Goal: Task Accomplishment & Management: Use online tool/utility

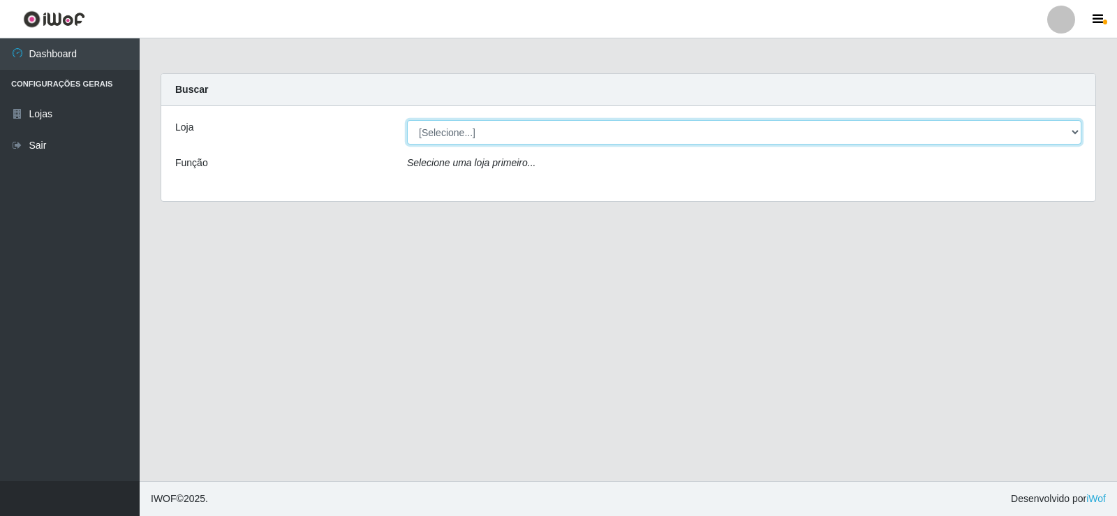
click at [612, 124] on select "[Selecione...] Rede Compras Supermercados - LOJA 2" at bounding box center [744, 132] width 674 height 24
select select "161"
click at [407, 120] on select "[Selecione...] Rede Compras Supermercados - LOJA 2" at bounding box center [744, 132] width 674 height 24
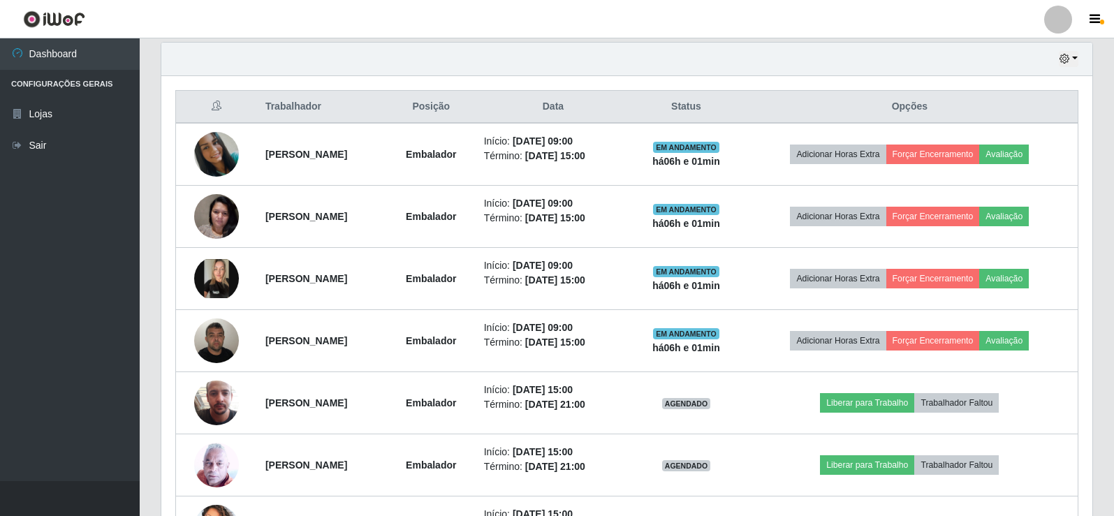
scroll to position [697932, 697291]
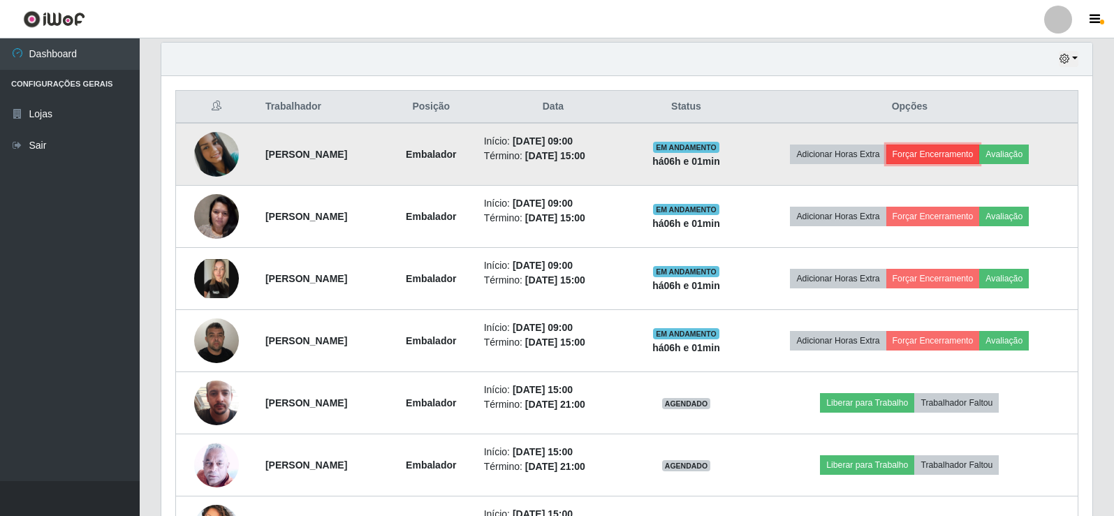
click at [965, 152] on button "Forçar Encerramento" at bounding box center [933, 155] width 94 height 20
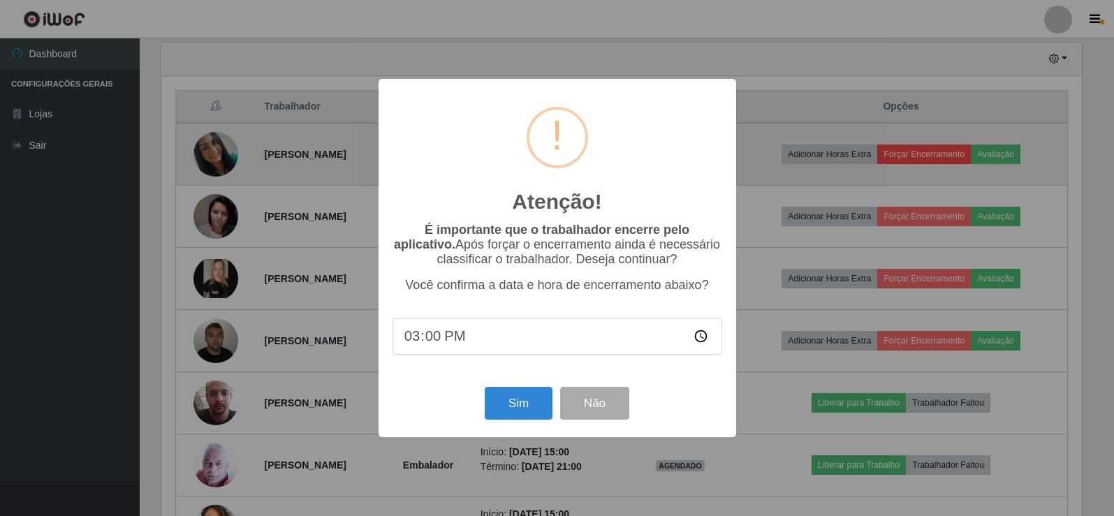
scroll to position [290, 924]
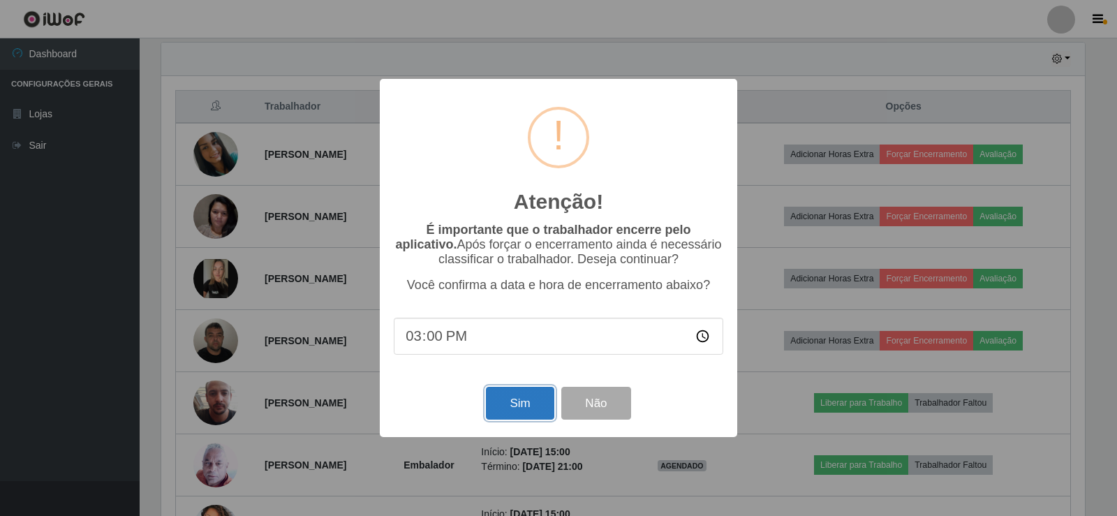
click at [508, 412] on button "Sim" at bounding box center [520, 403] width 68 height 33
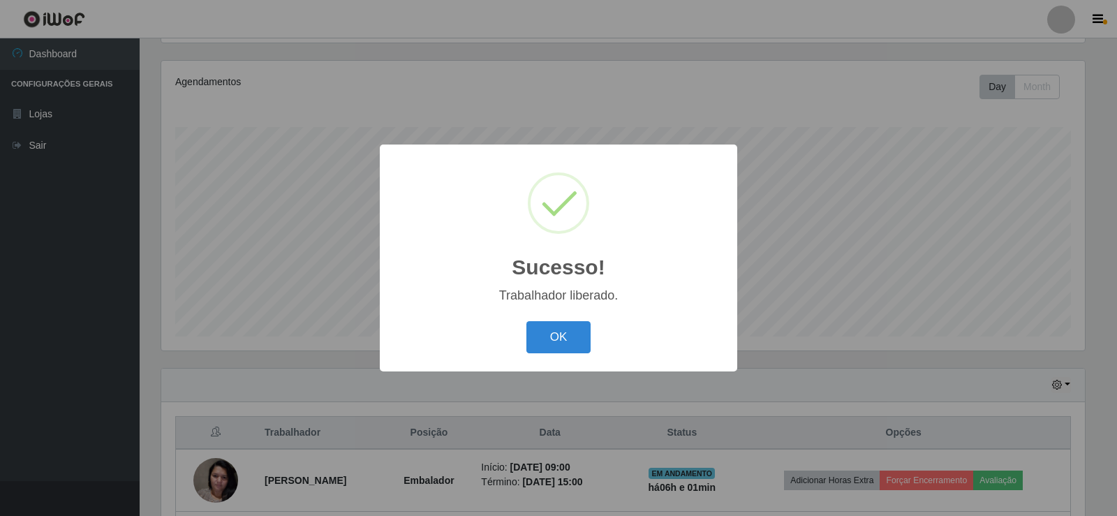
drag, startPoint x: 545, startPoint y: 339, endPoint x: 917, endPoint y: 274, distance: 377.8
click at [569, 340] on button "OK" at bounding box center [558, 337] width 65 height 33
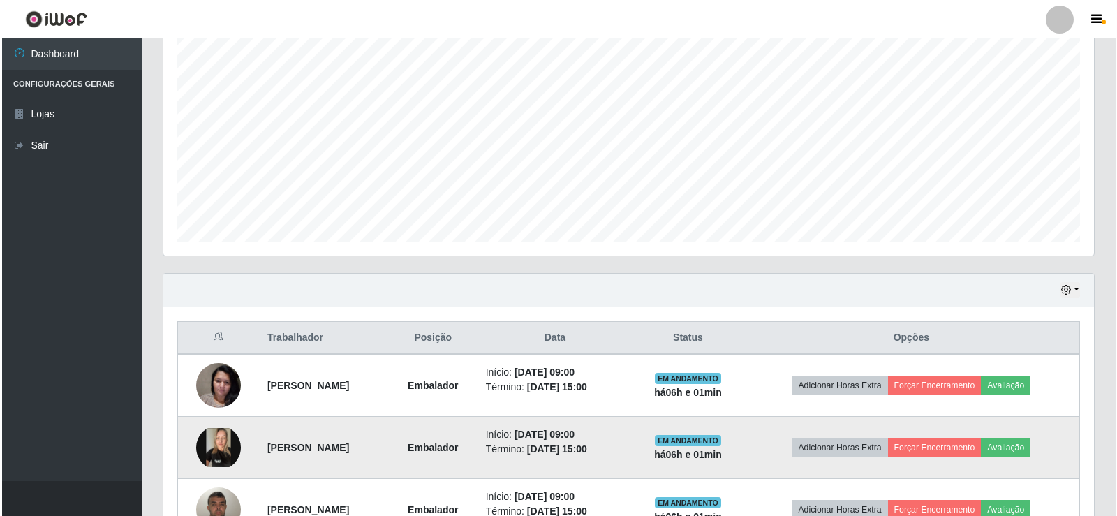
scroll to position [442, 0]
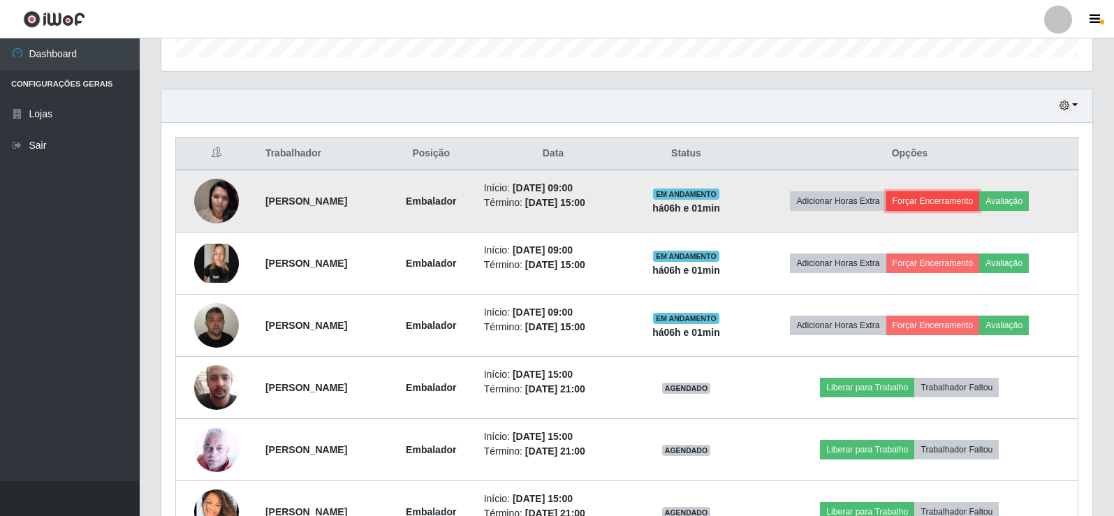
click at [957, 203] on button "Forçar Encerramento" at bounding box center [933, 201] width 94 height 20
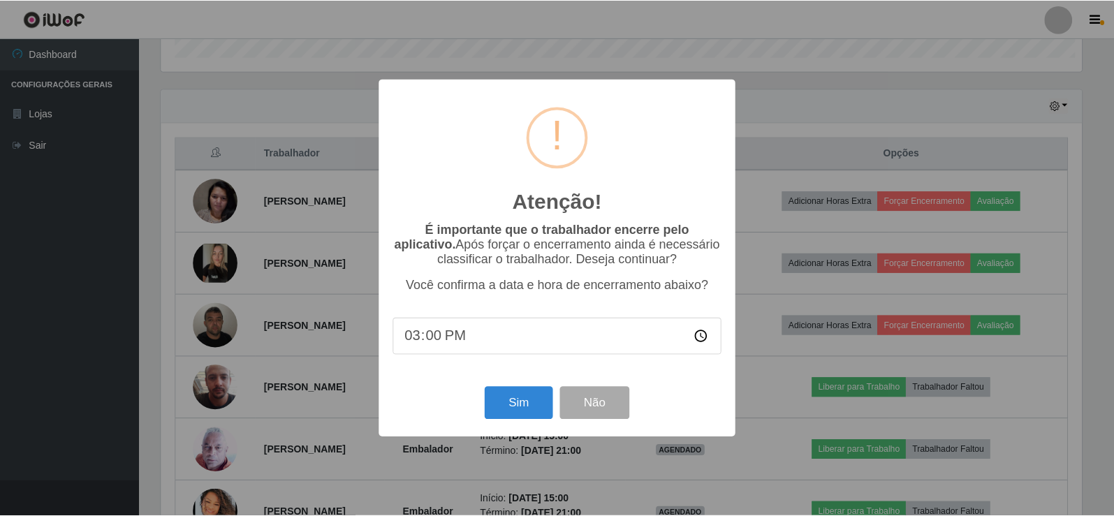
scroll to position [290, 924]
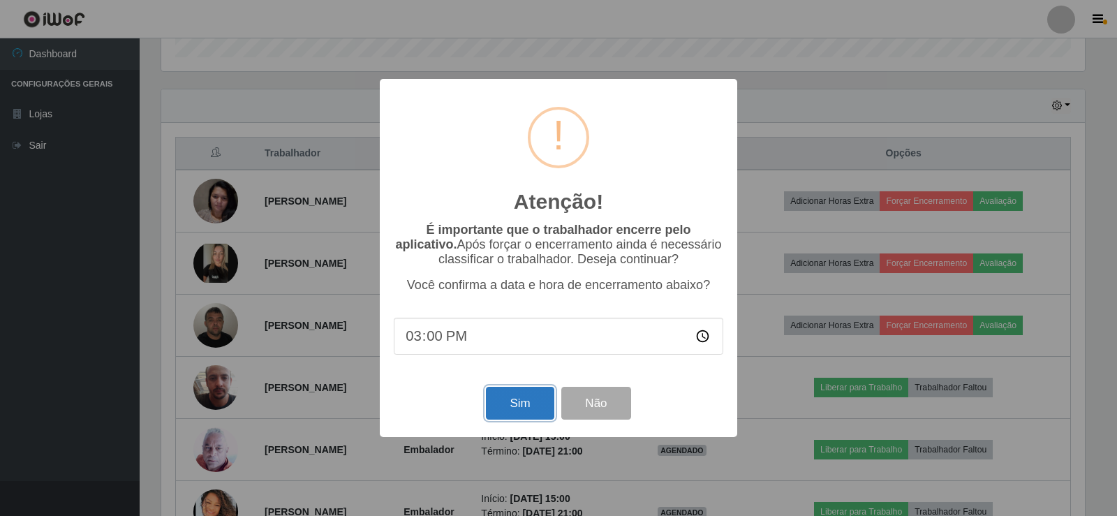
click at [518, 415] on button "Sim" at bounding box center [520, 403] width 68 height 33
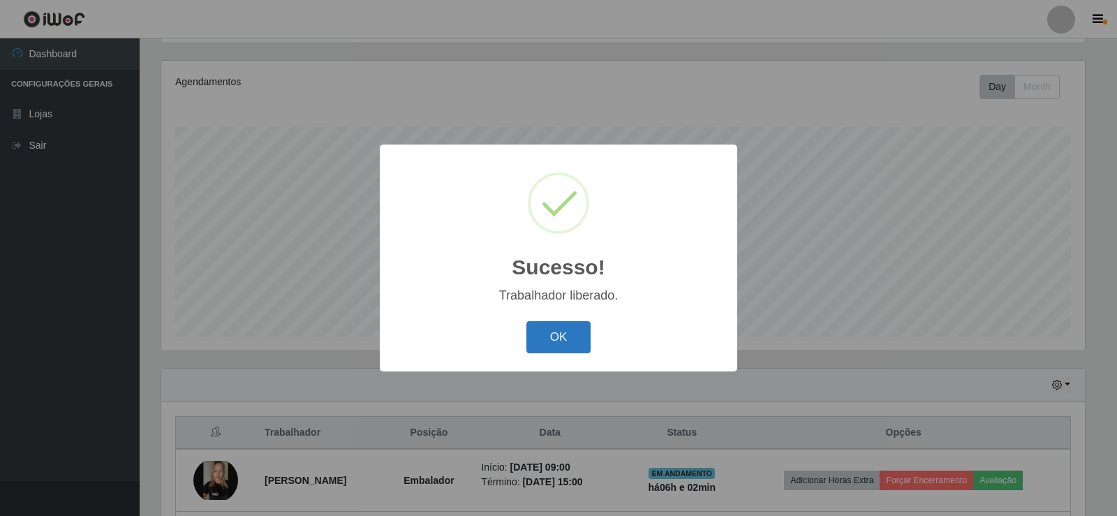
click at [570, 334] on button "OK" at bounding box center [558, 337] width 65 height 33
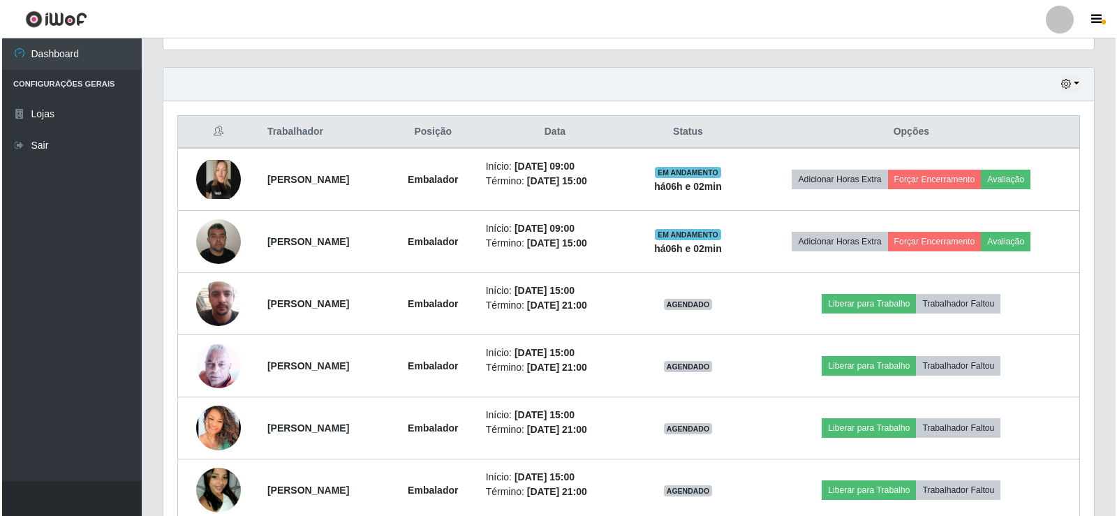
scroll to position [512, 0]
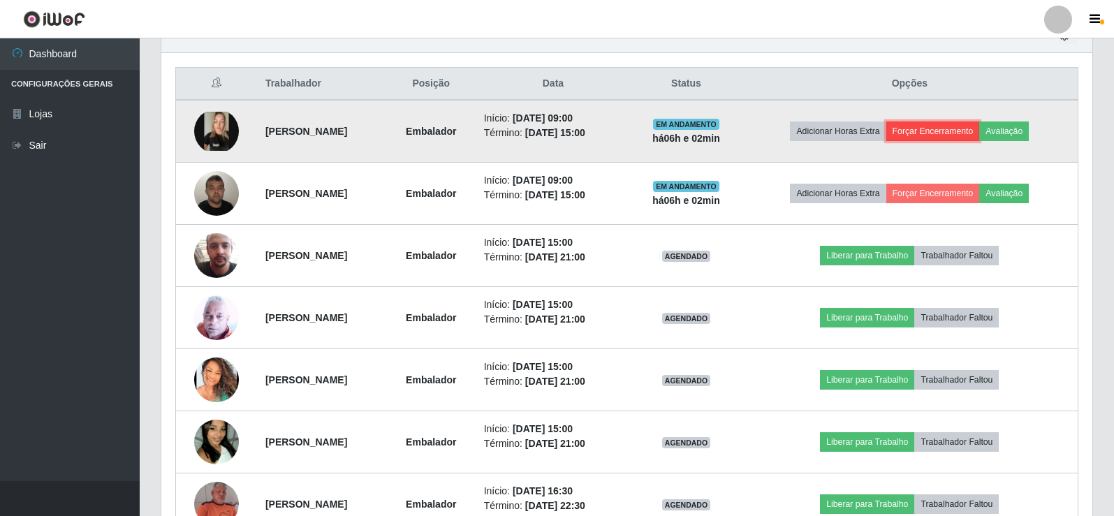
click at [950, 131] on button "Forçar Encerramento" at bounding box center [933, 131] width 94 height 20
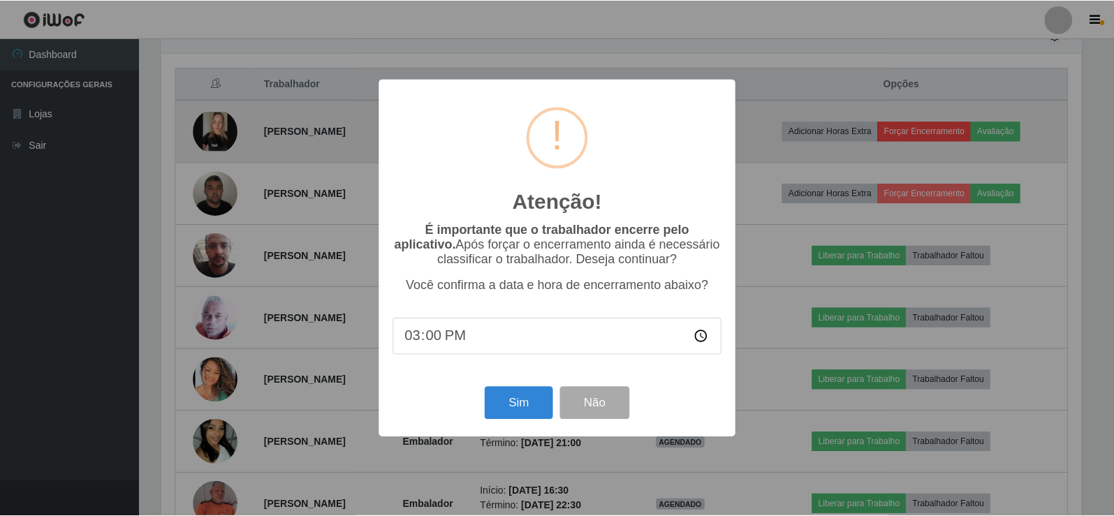
scroll to position [290, 924]
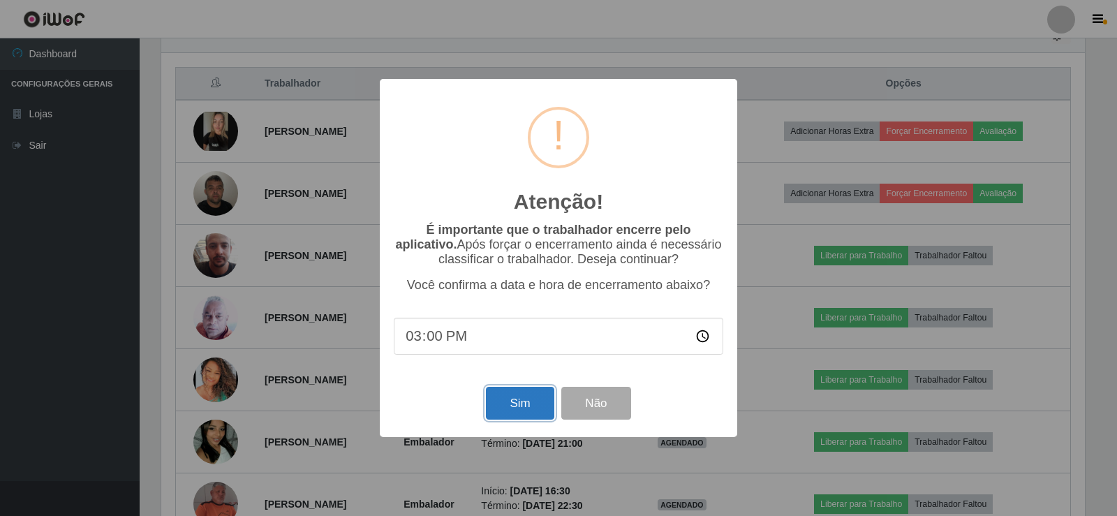
click at [531, 399] on button "Sim" at bounding box center [520, 403] width 68 height 33
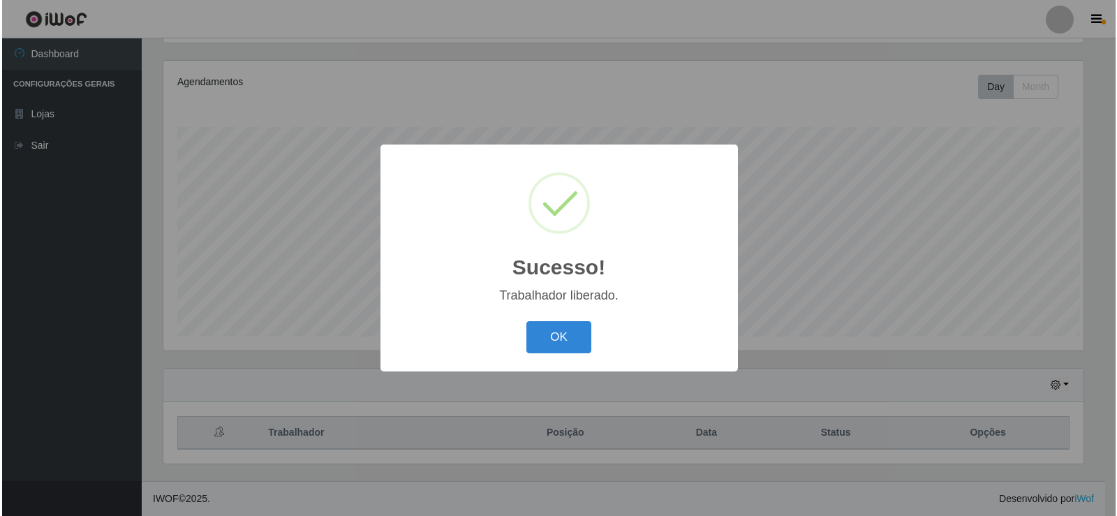
scroll to position [0, 0]
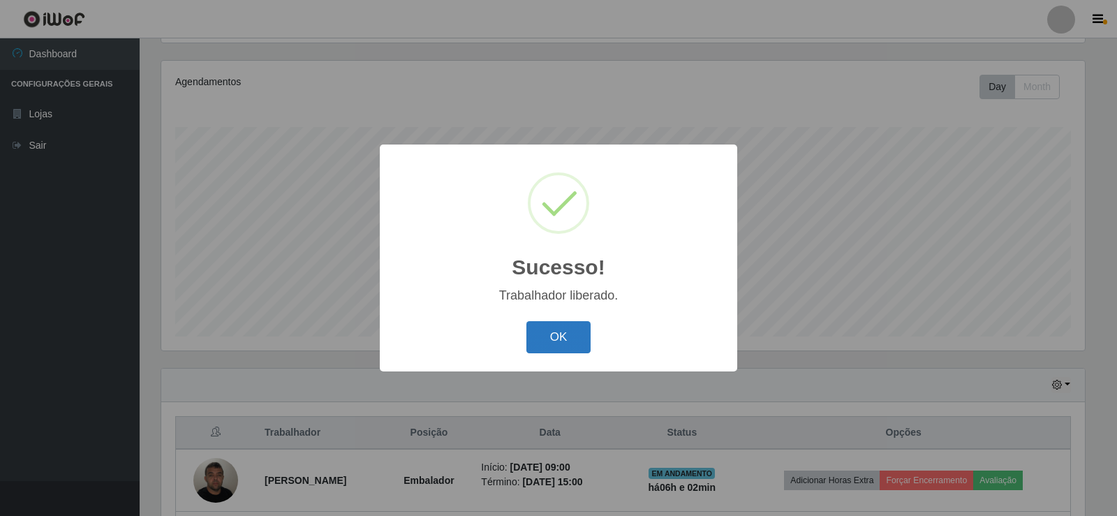
click at [543, 330] on button "OK" at bounding box center [558, 337] width 65 height 33
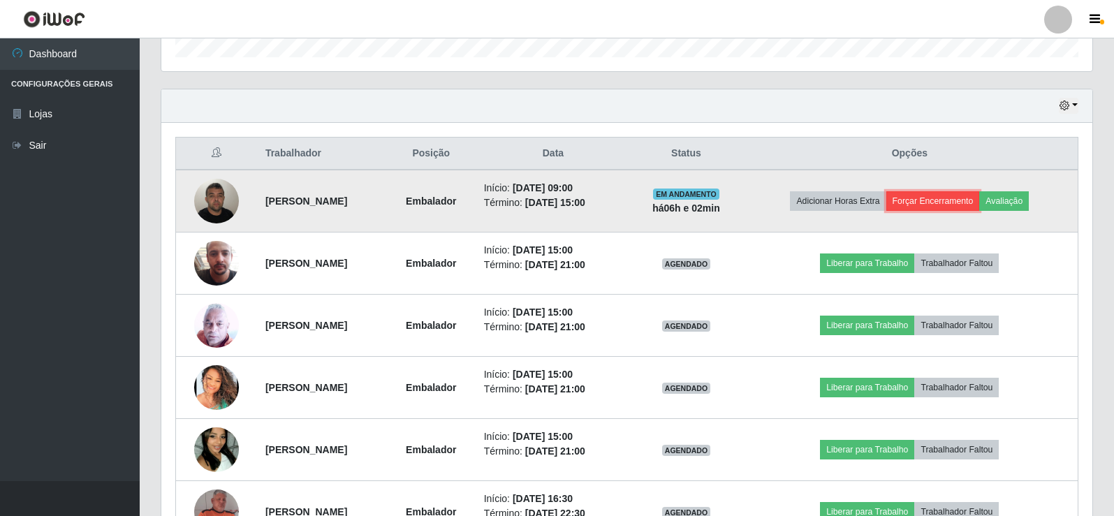
click at [943, 198] on button "Forçar Encerramento" at bounding box center [933, 201] width 94 height 20
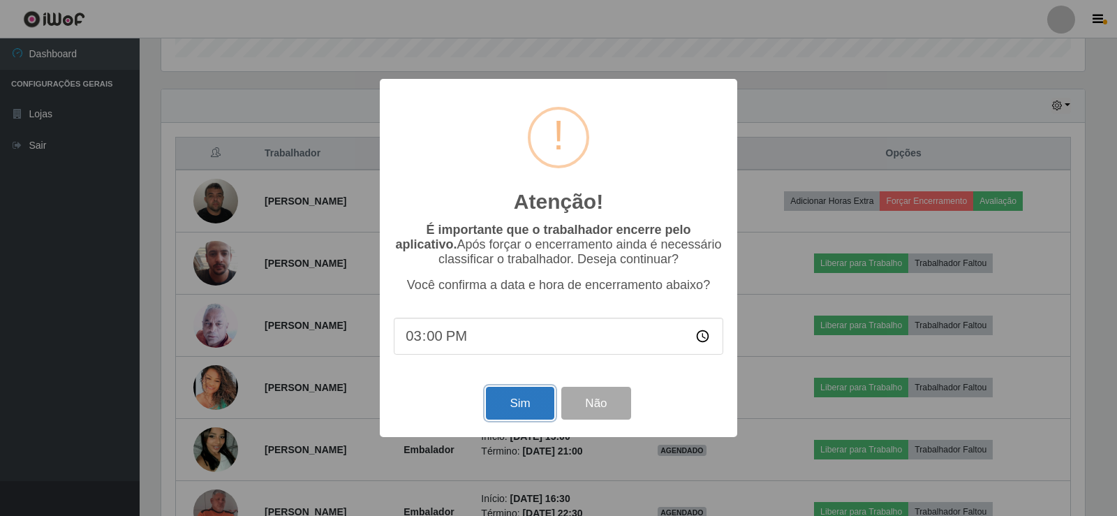
click at [532, 405] on button "Sim" at bounding box center [520, 403] width 68 height 33
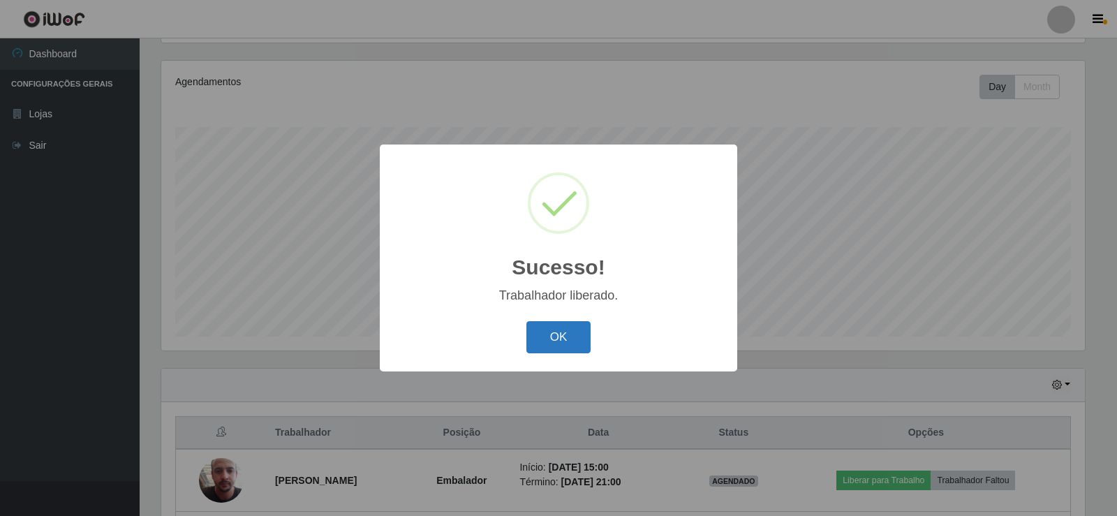
click at [563, 344] on button "OK" at bounding box center [558, 337] width 65 height 33
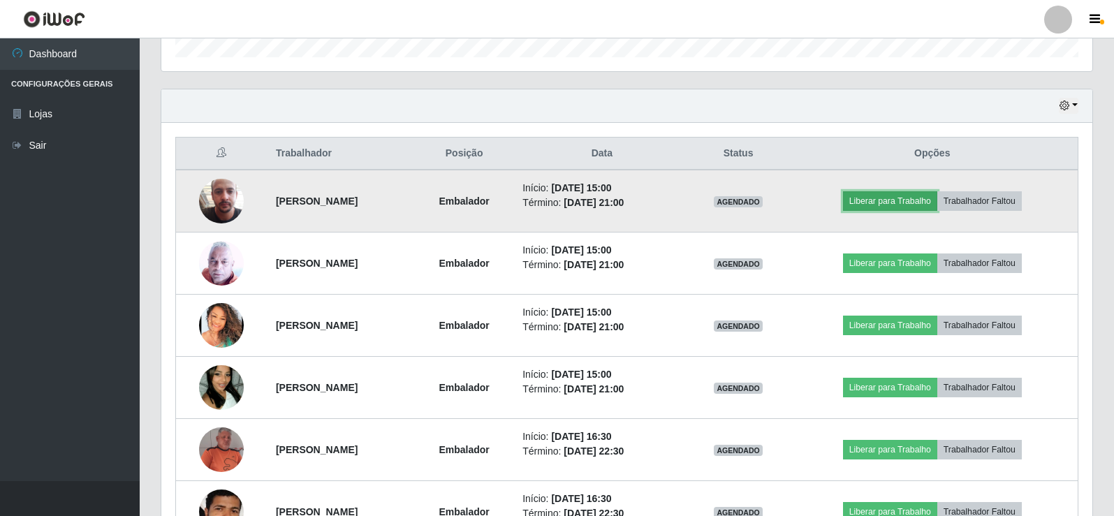
click at [921, 202] on button "Liberar para Trabalho" at bounding box center [890, 201] width 94 height 20
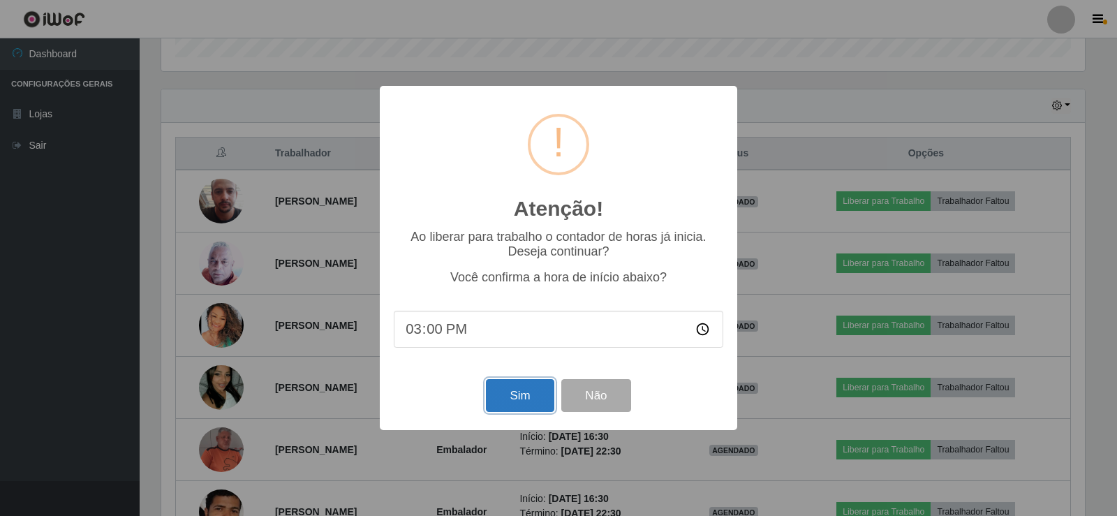
click at [535, 392] on button "Sim" at bounding box center [520, 395] width 68 height 33
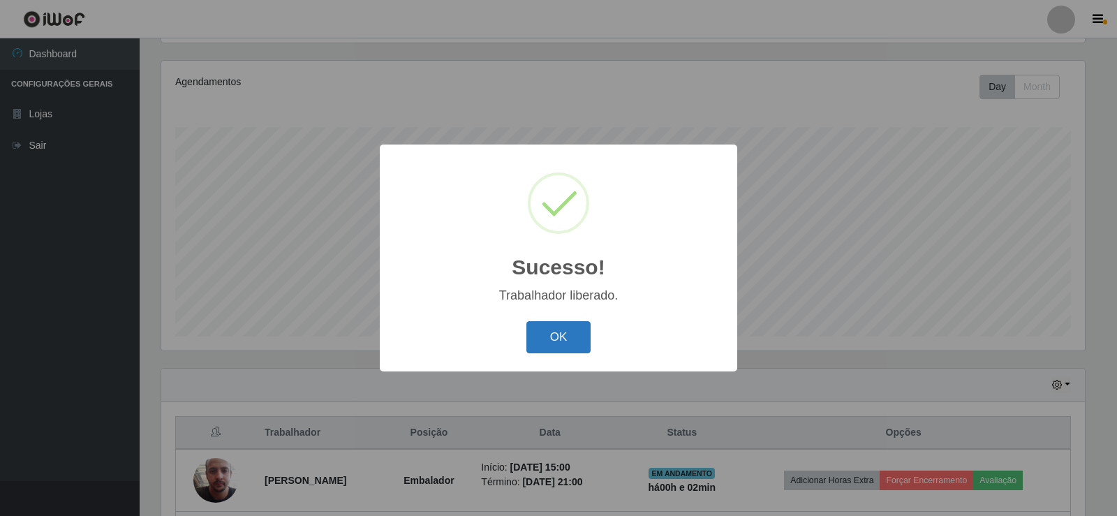
click at [559, 348] on button "OK" at bounding box center [558, 337] width 65 height 33
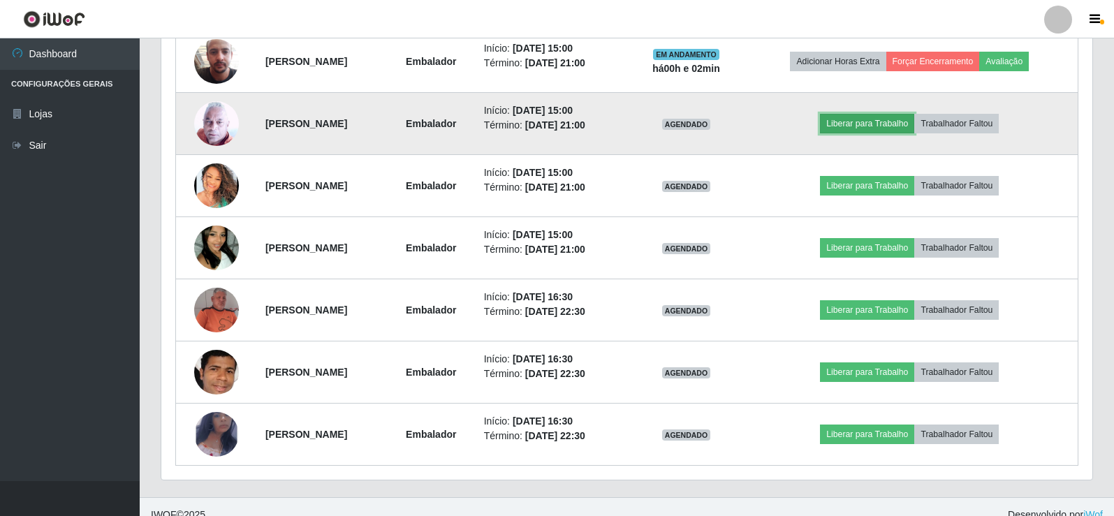
click at [906, 123] on button "Liberar para Trabalho" at bounding box center [867, 124] width 94 height 20
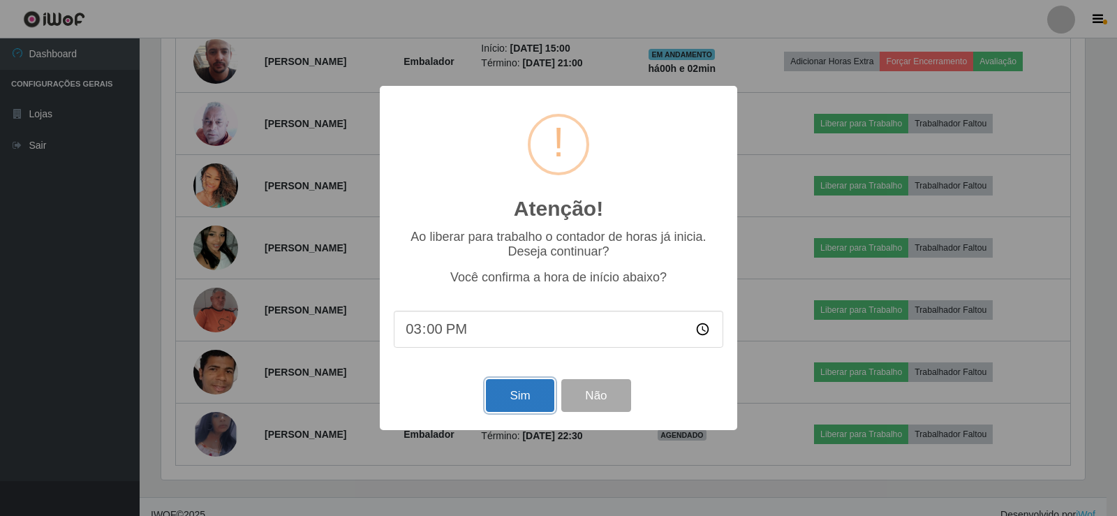
click at [527, 401] on button "Sim" at bounding box center [520, 395] width 68 height 33
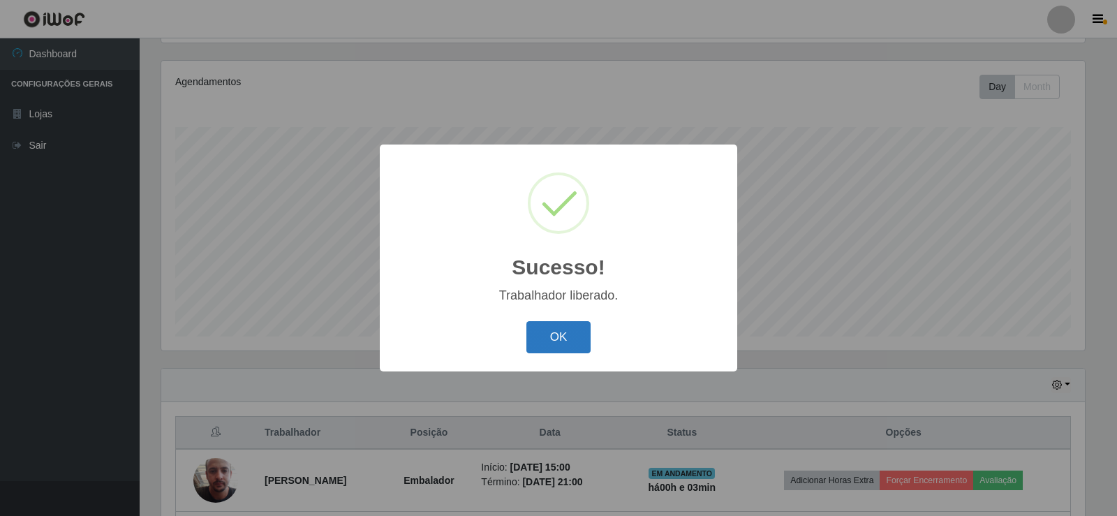
click at [560, 337] on button "OK" at bounding box center [558, 337] width 65 height 33
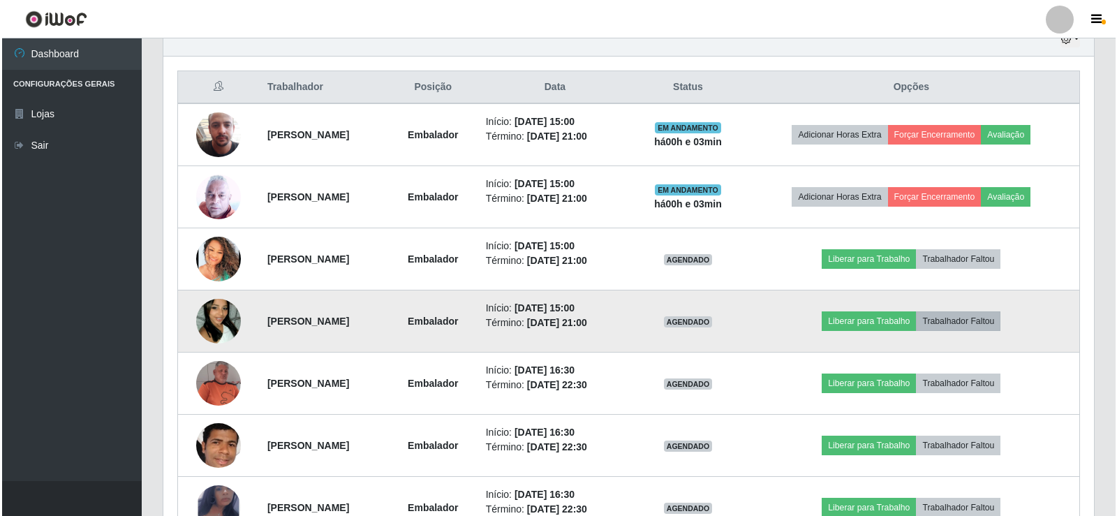
scroll to position [512, 0]
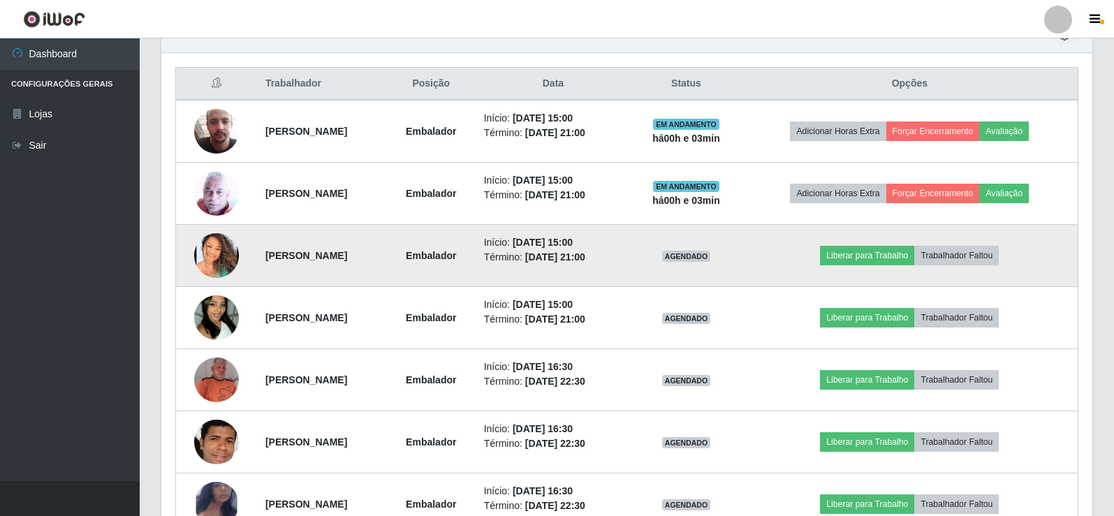
click at [212, 250] on img at bounding box center [216, 255] width 45 height 45
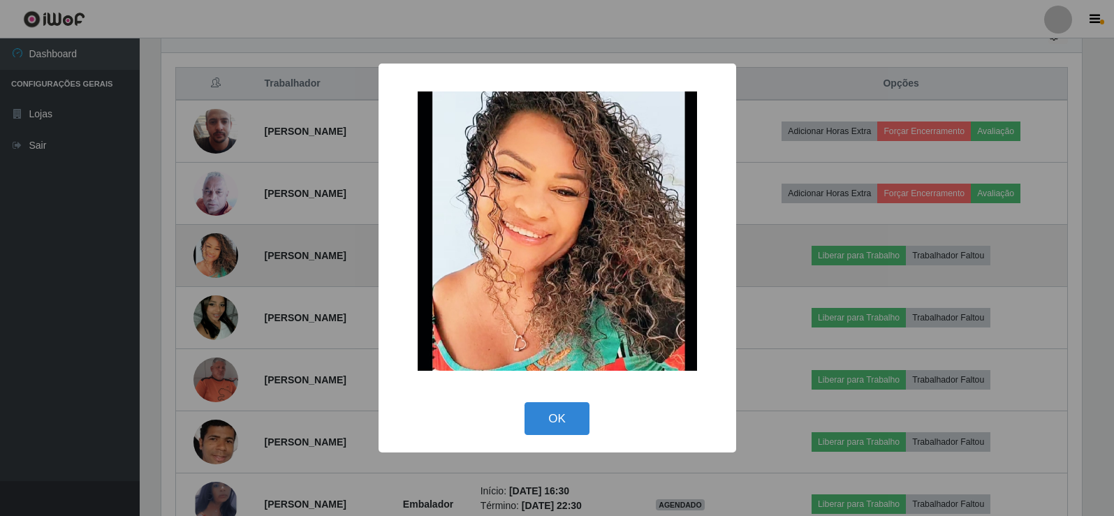
scroll to position [290, 924]
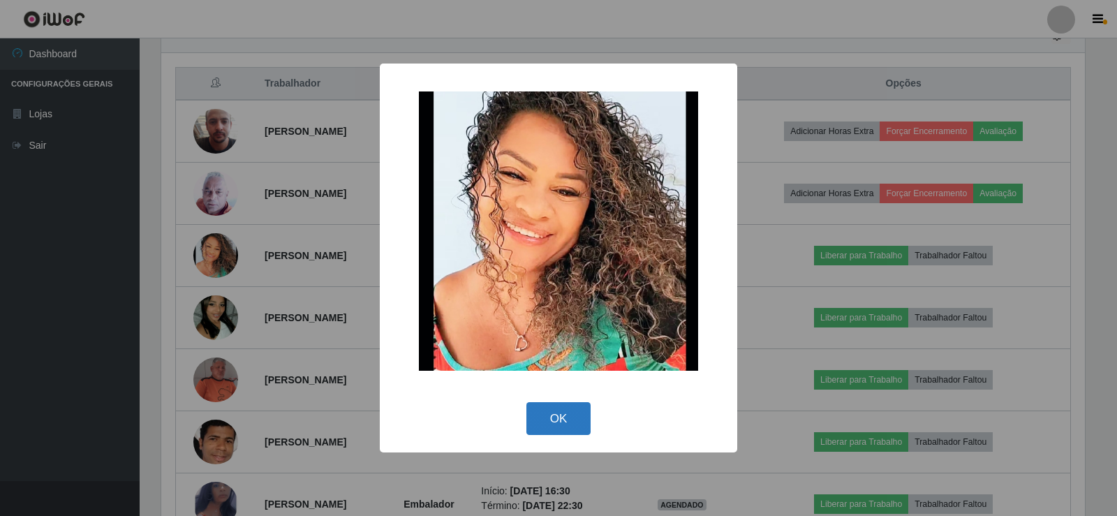
click at [536, 425] on button "OK" at bounding box center [558, 418] width 65 height 33
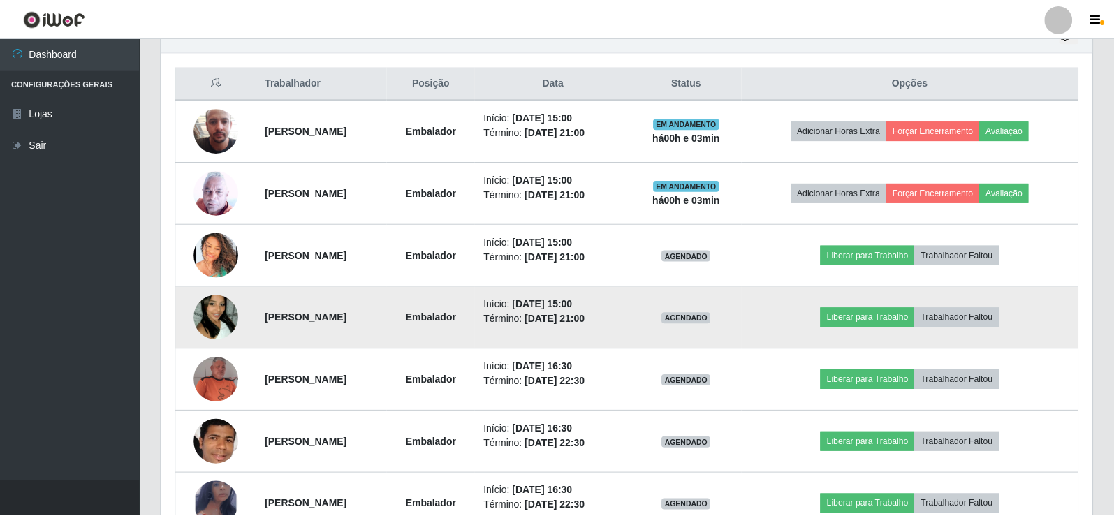
scroll to position [290, 931]
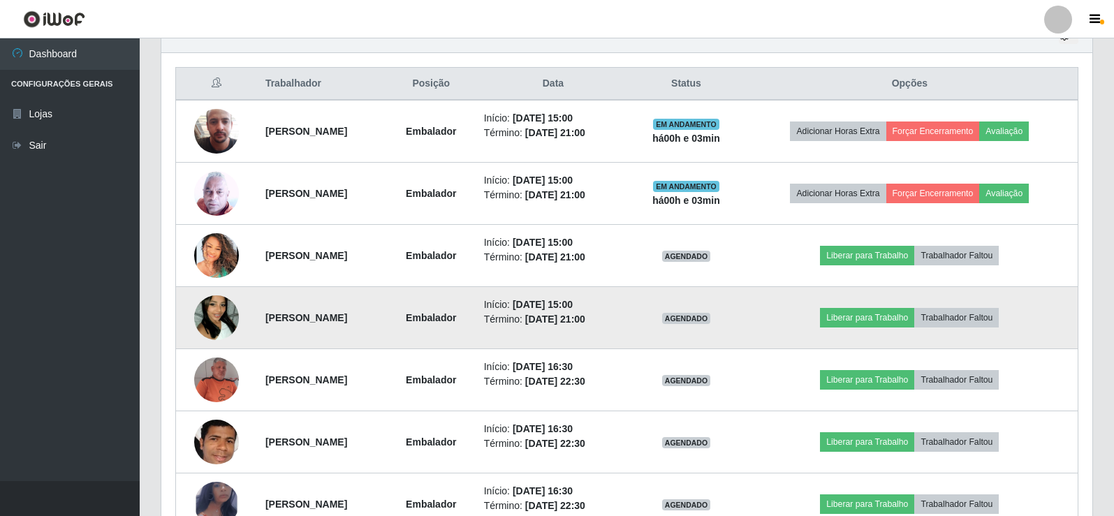
click at [219, 311] on img at bounding box center [216, 318] width 45 height 80
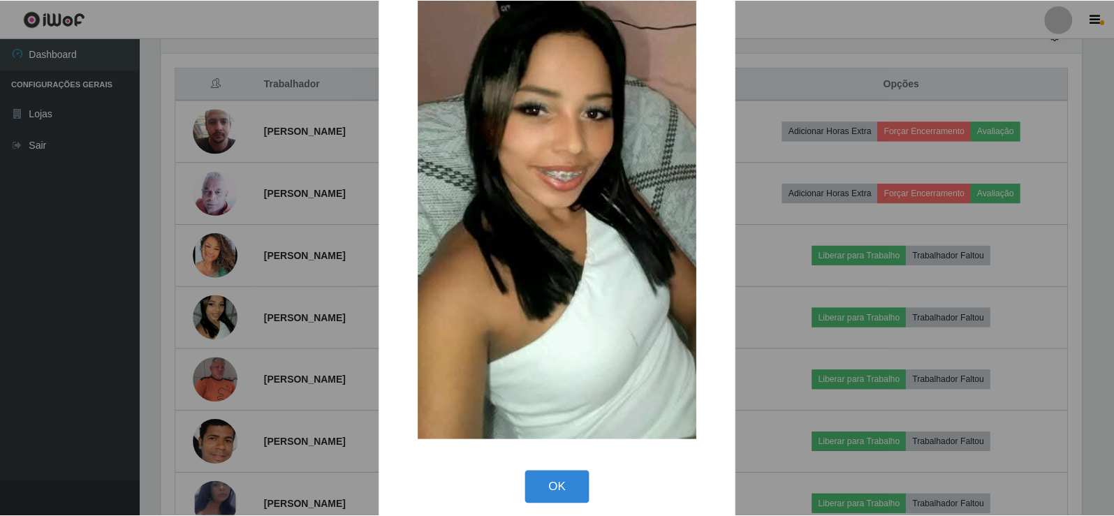
scroll to position [103, 0]
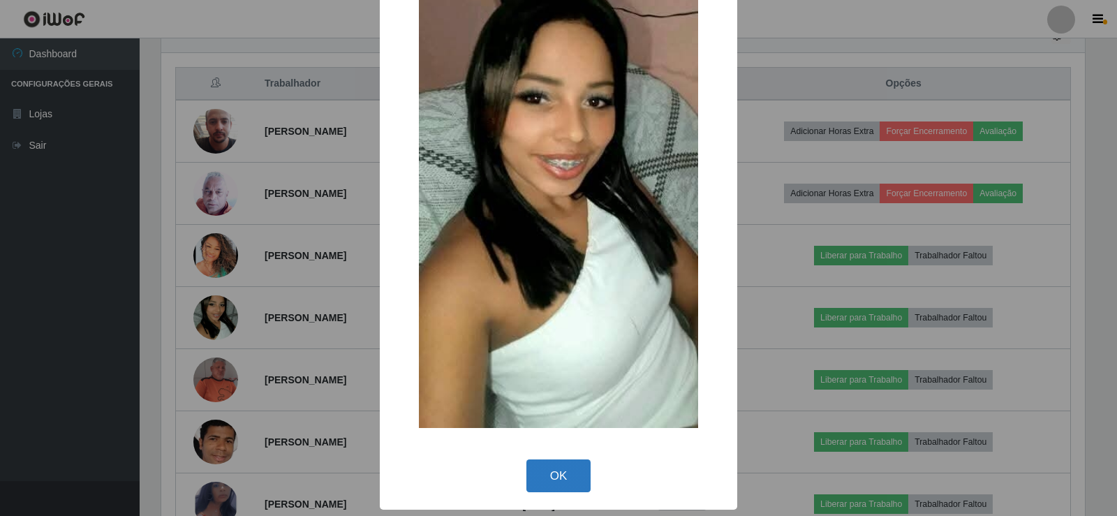
click at [547, 468] on button "OK" at bounding box center [558, 475] width 65 height 33
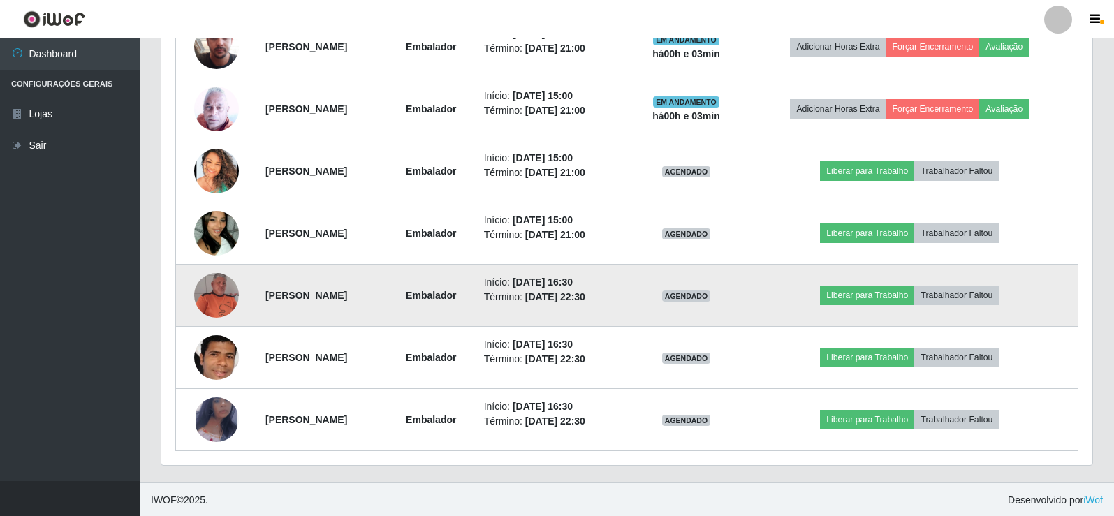
scroll to position [598, 0]
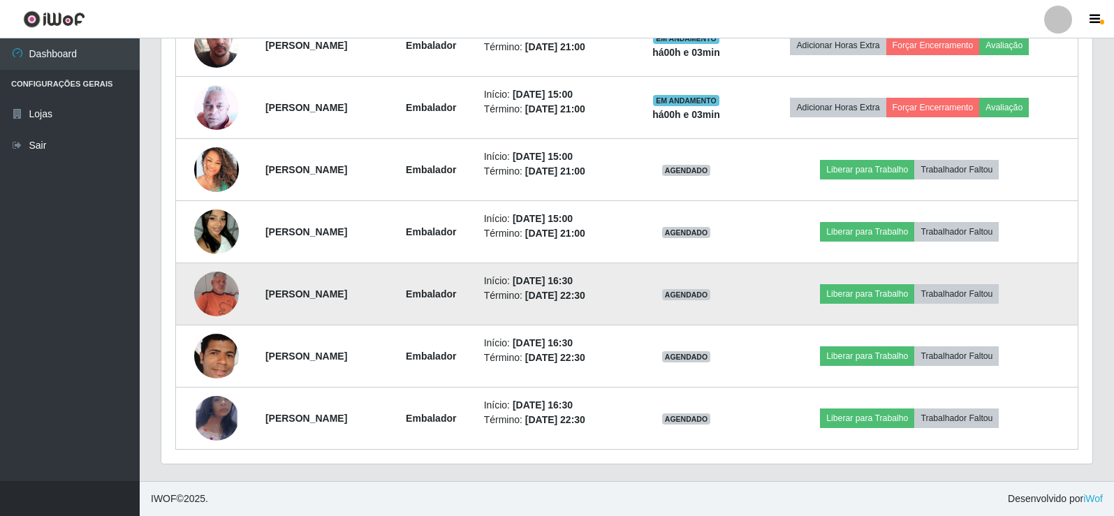
click at [209, 290] on img at bounding box center [216, 294] width 45 height 45
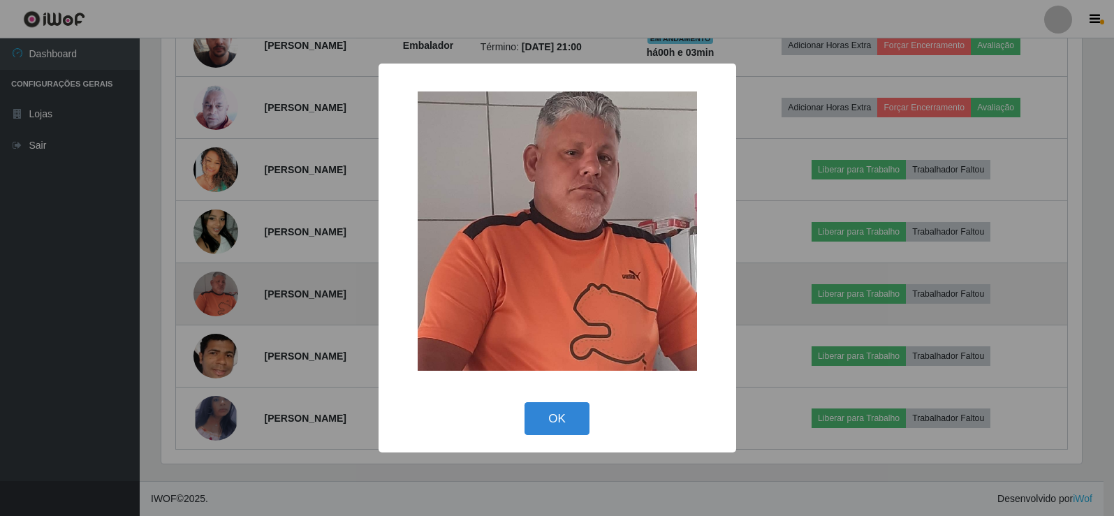
scroll to position [290, 924]
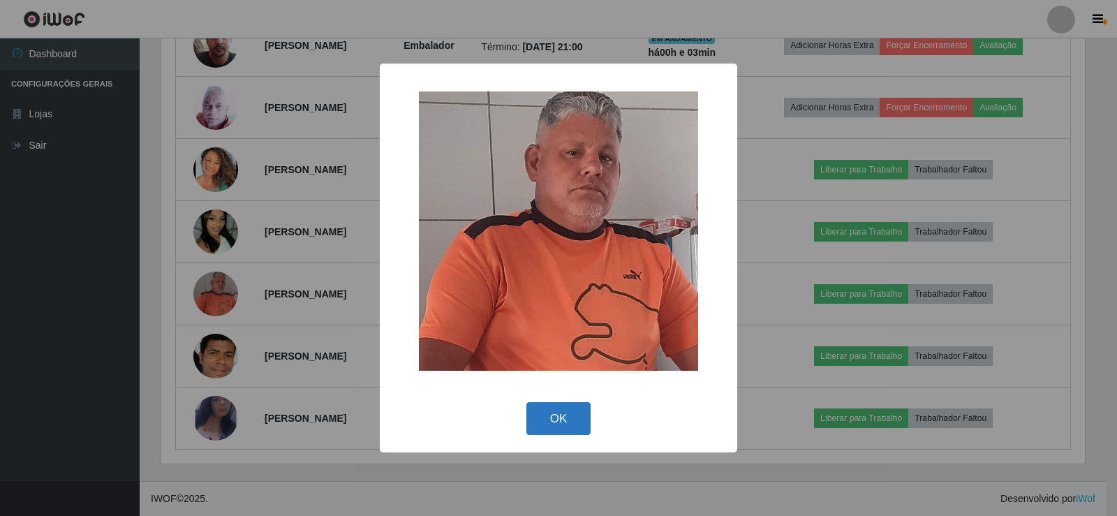
click at [557, 409] on button "OK" at bounding box center [558, 418] width 65 height 33
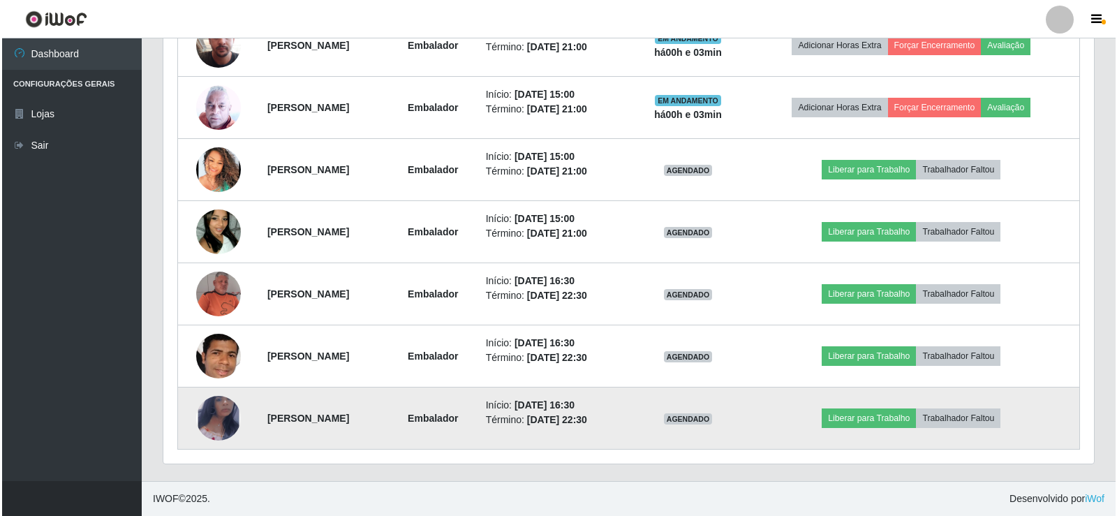
scroll to position [290, 931]
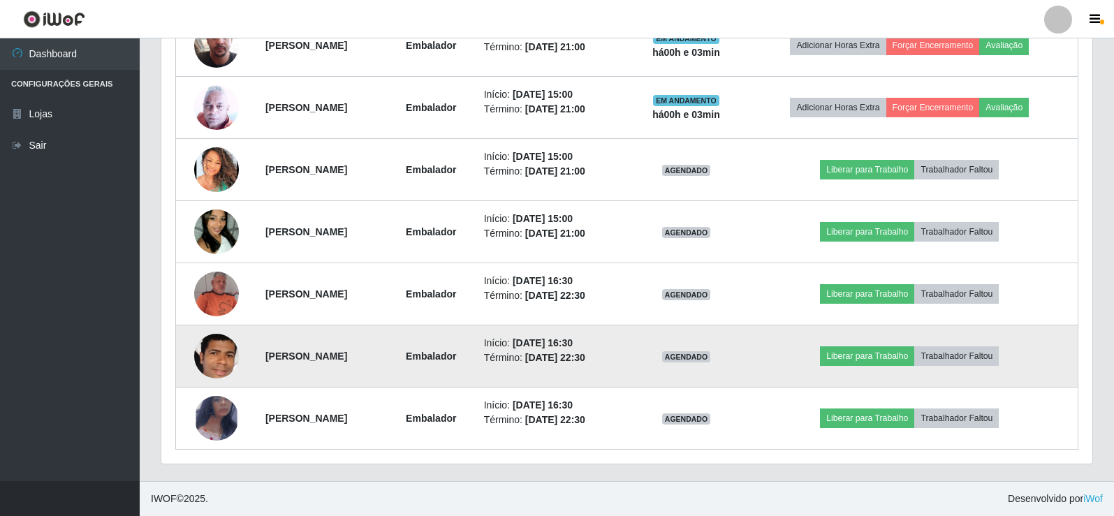
click at [210, 364] on img at bounding box center [216, 357] width 45 height 64
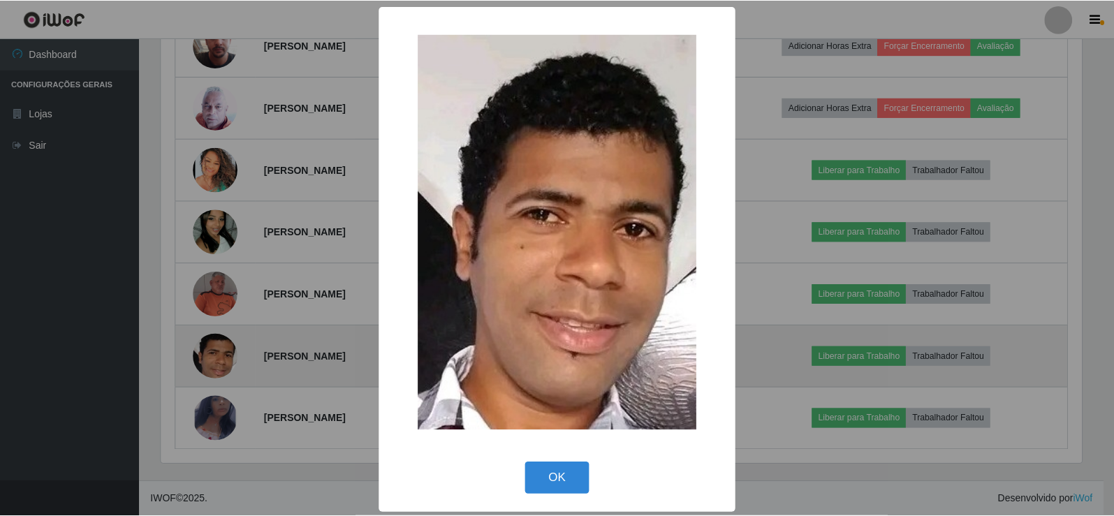
scroll to position [290, 924]
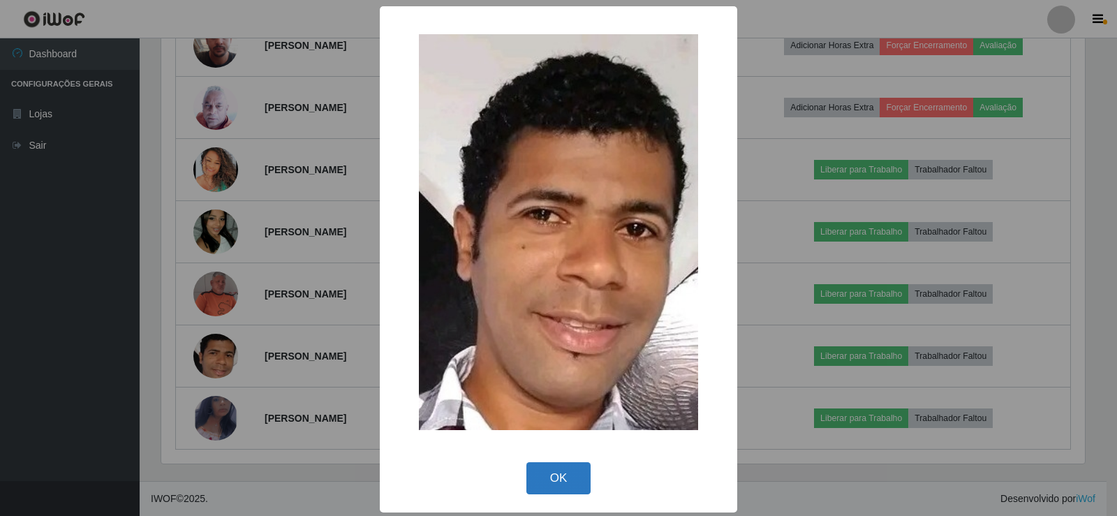
click at [561, 487] on button "OK" at bounding box center [558, 478] width 65 height 33
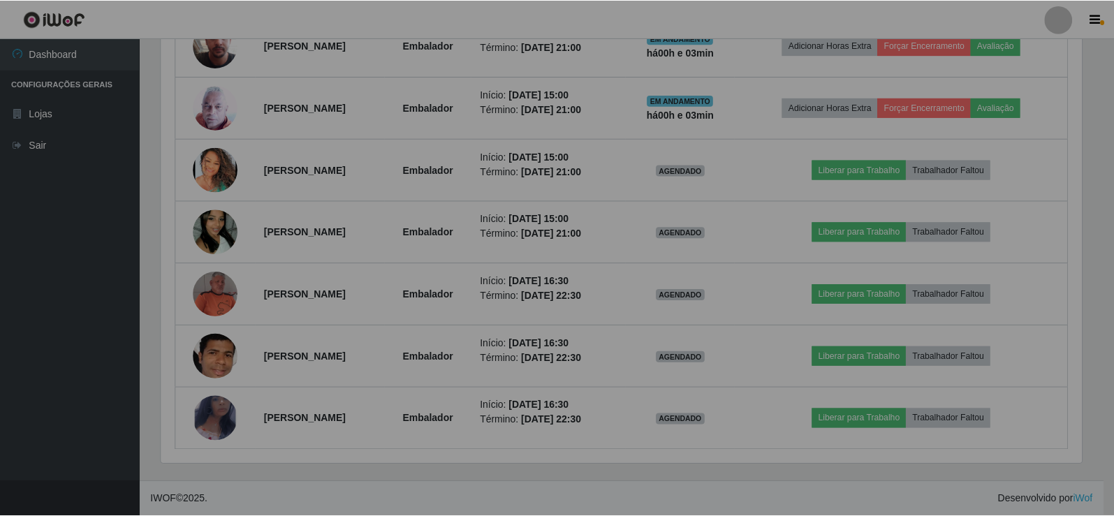
scroll to position [290, 931]
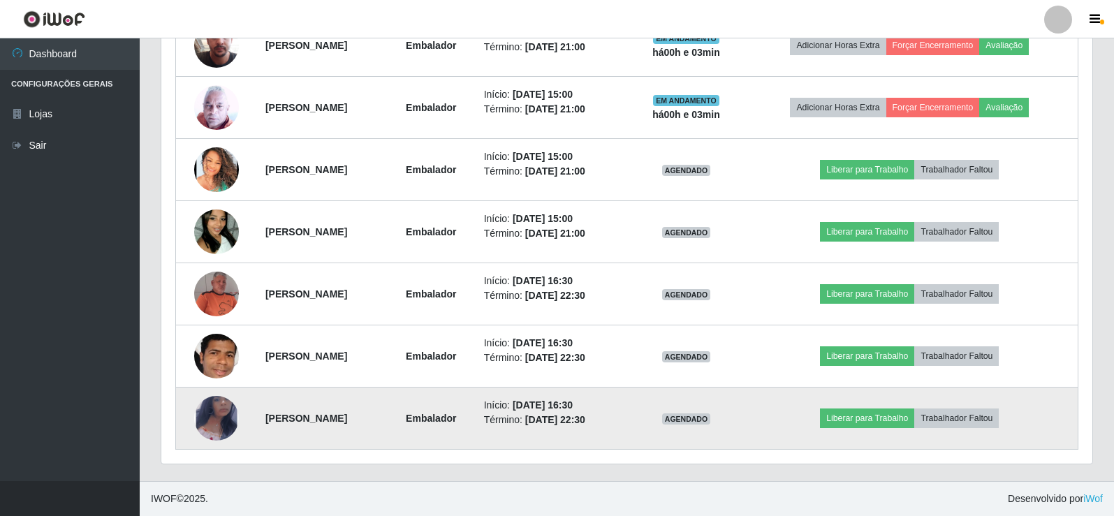
click at [209, 410] on img at bounding box center [216, 418] width 45 height 73
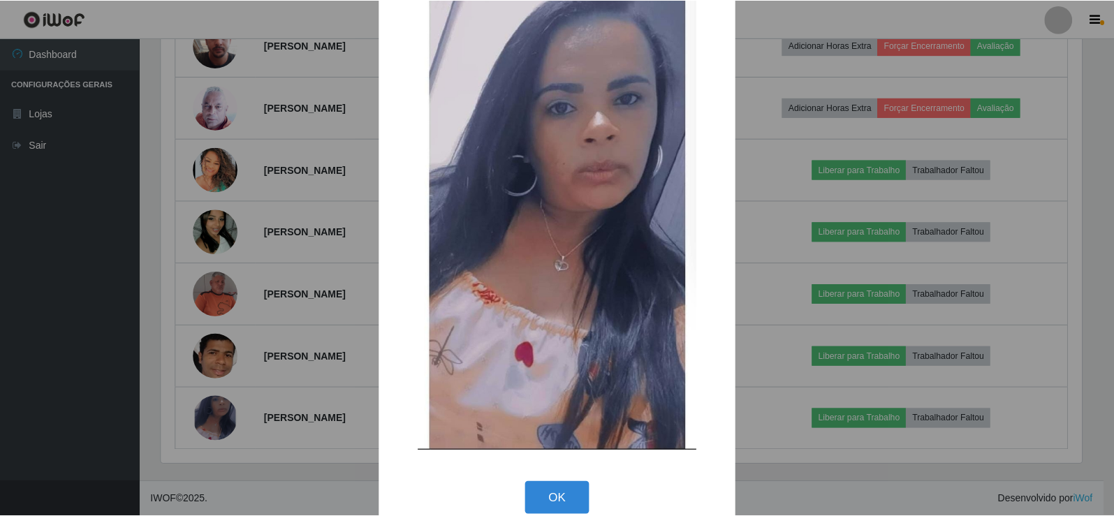
scroll to position [61, 0]
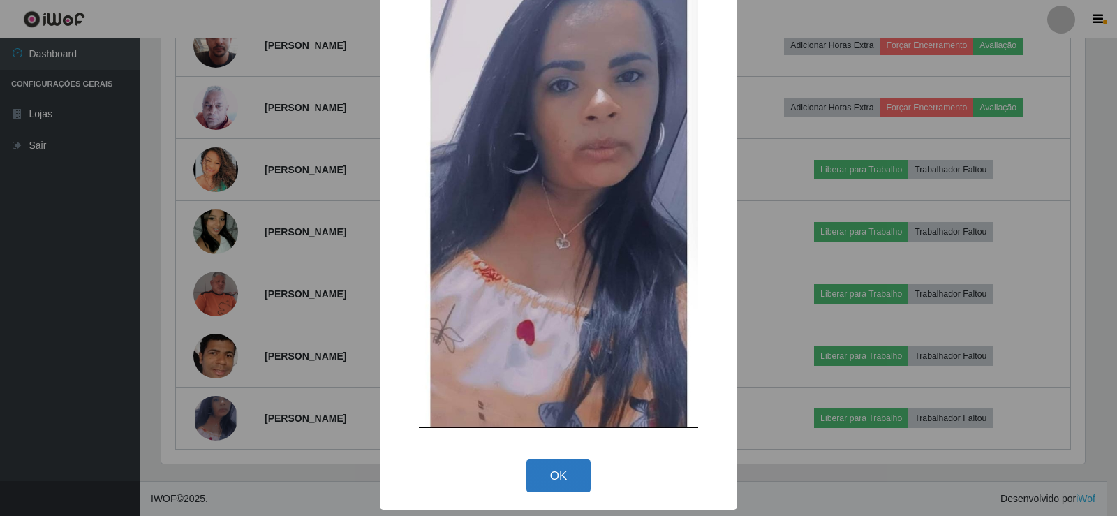
click at [550, 475] on button "OK" at bounding box center [558, 475] width 65 height 33
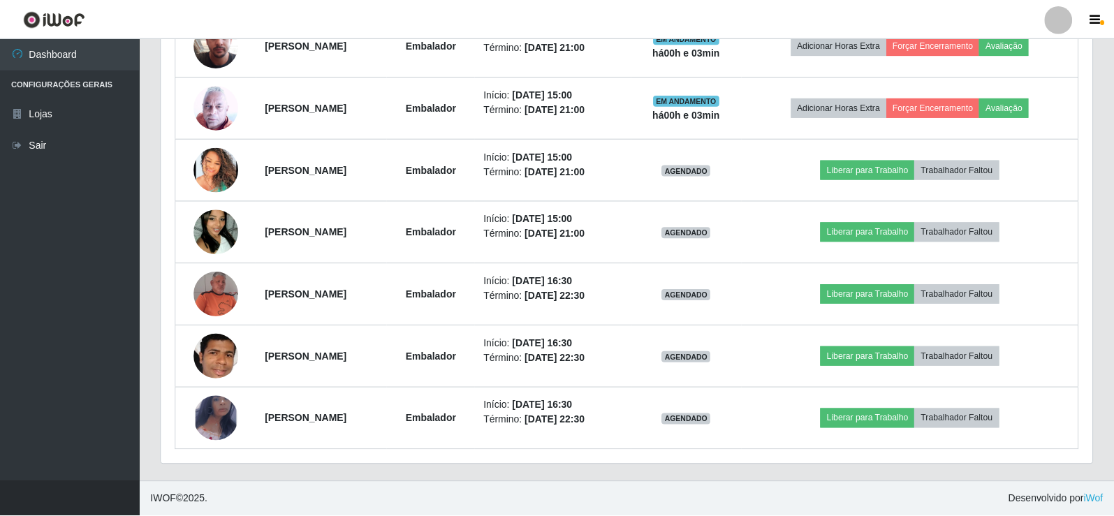
scroll to position [290, 931]
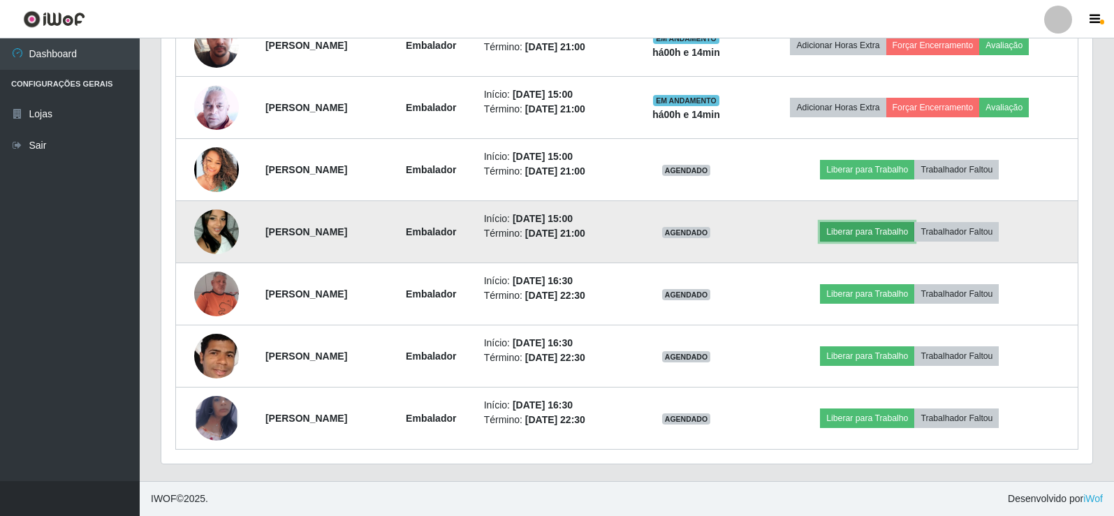
click at [900, 231] on button "Liberar para Trabalho" at bounding box center [867, 232] width 94 height 20
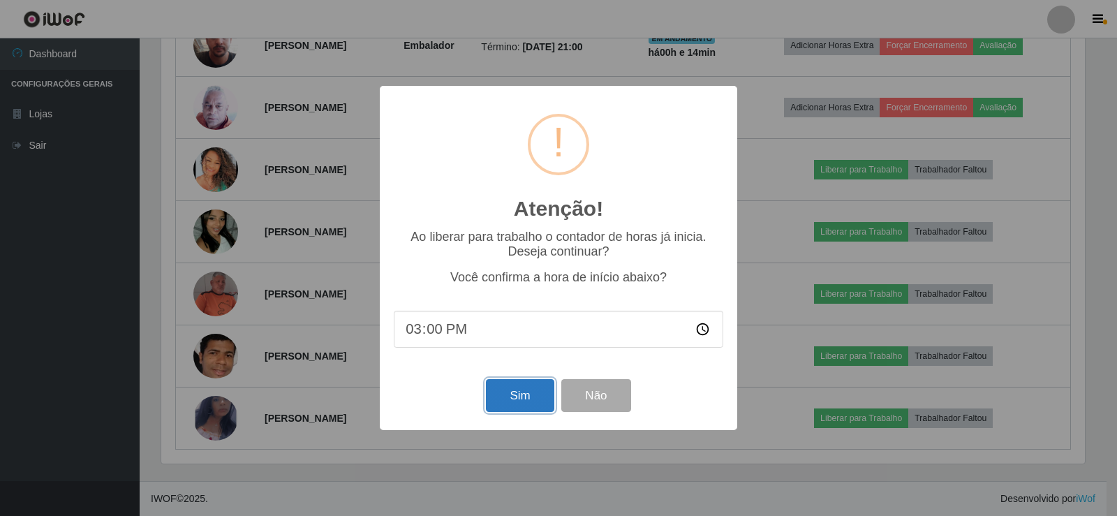
click at [503, 392] on button "Sim" at bounding box center [520, 395] width 68 height 33
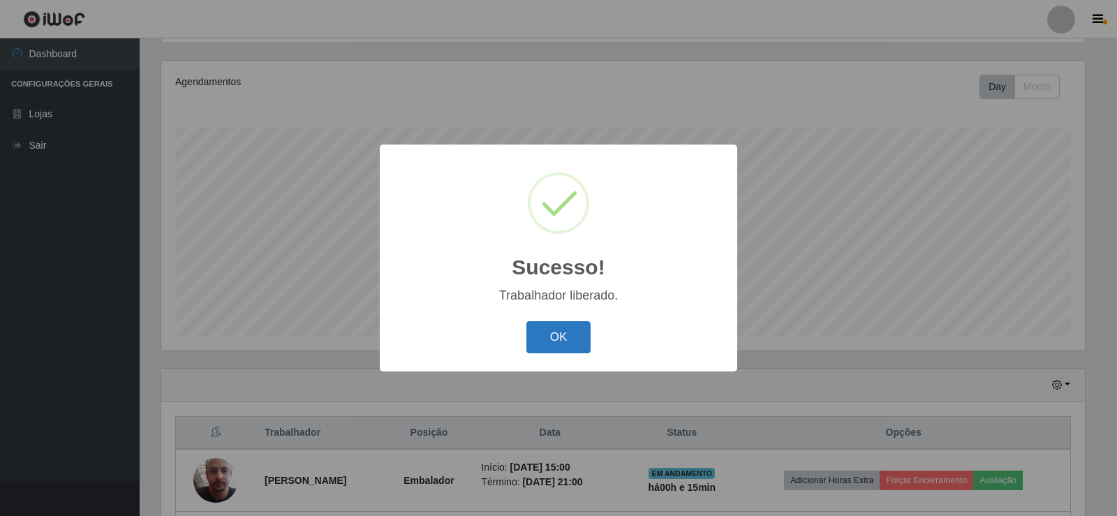
click at [552, 330] on button "OK" at bounding box center [558, 337] width 65 height 33
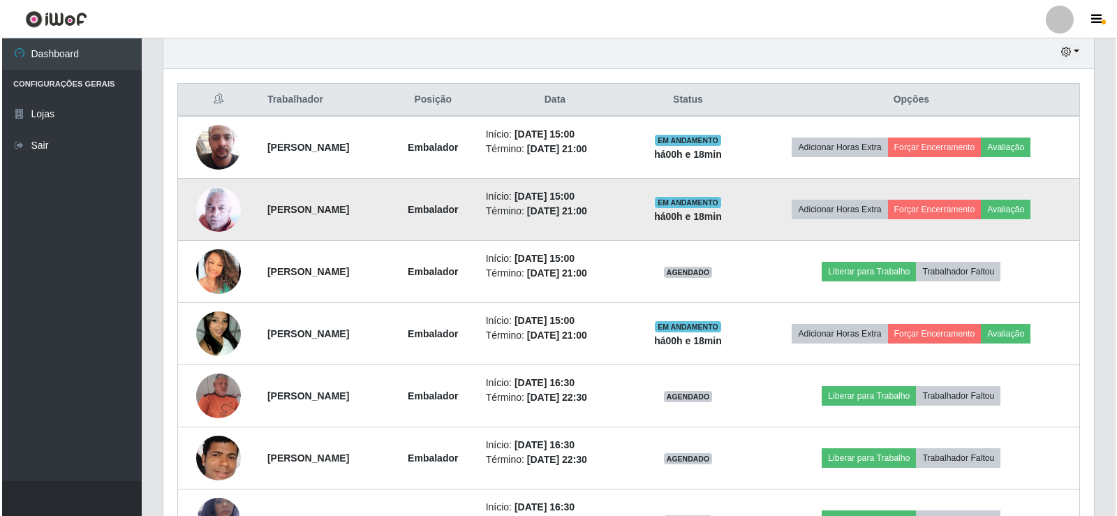
scroll to position [512, 0]
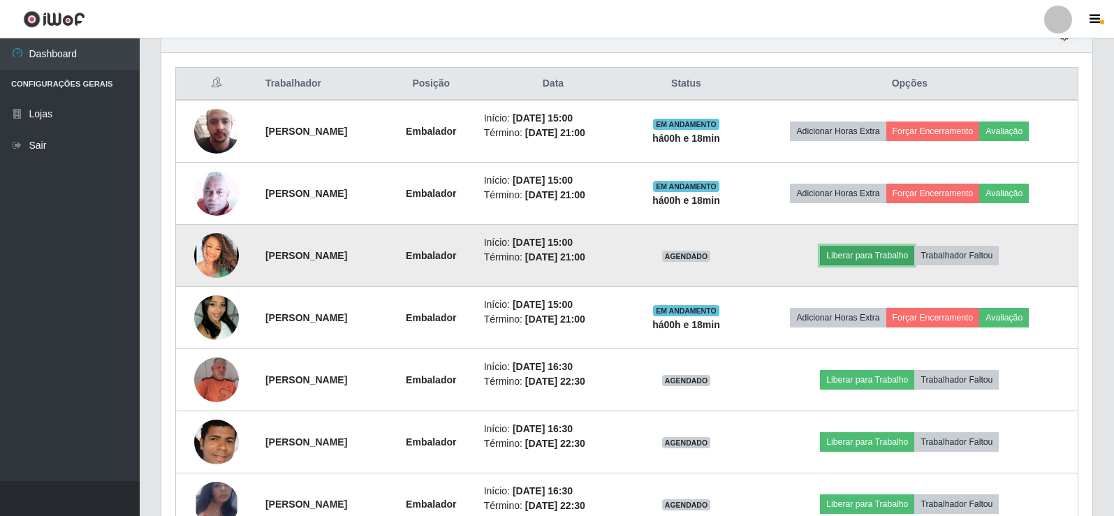
click at [899, 254] on button "Liberar para Trabalho" at bounding box center [867, 256] width 94 height 20
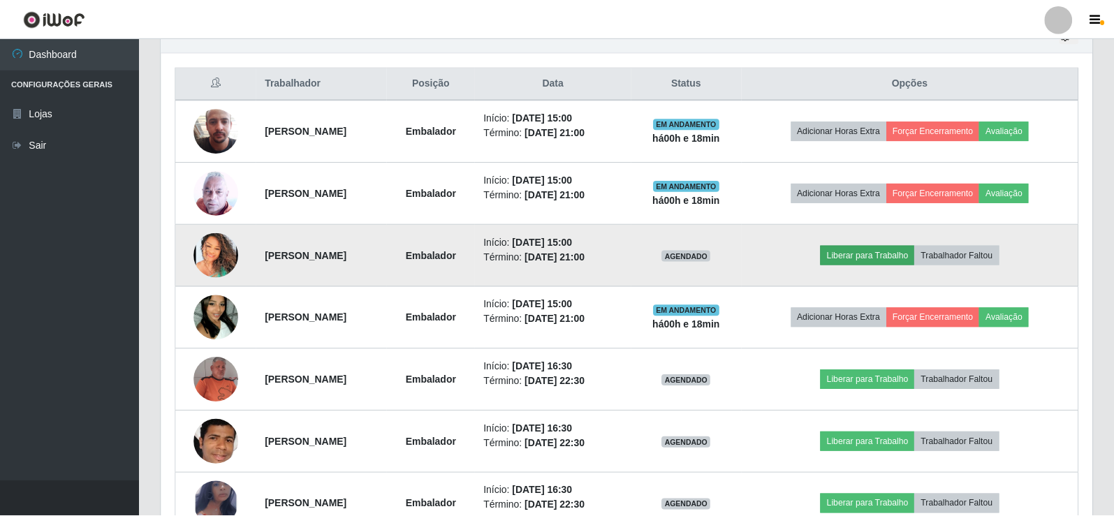
scroll to position [290, 924]
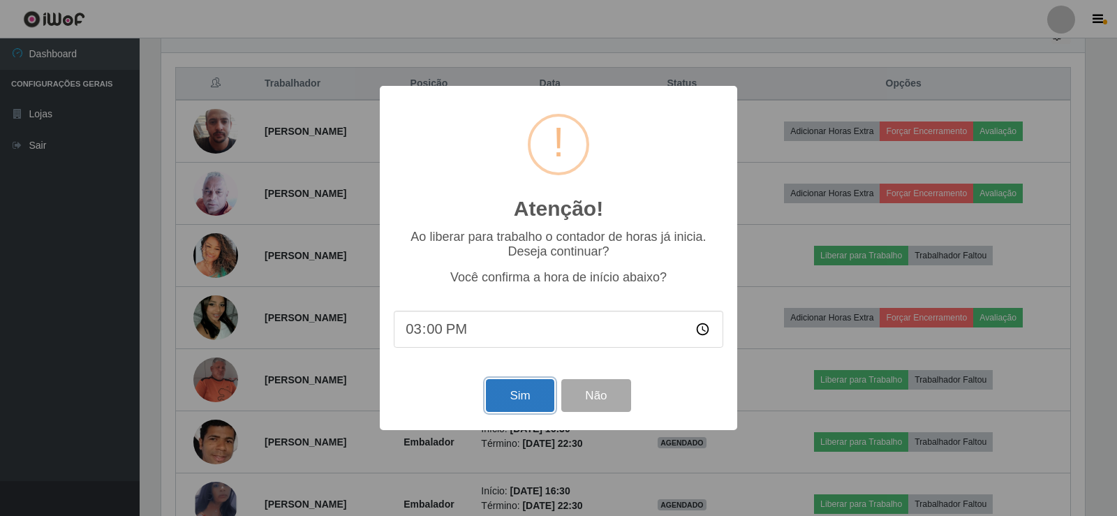
click at [526, 398] on button "Sim" at bounding box center [520, 395] width 68 height 33
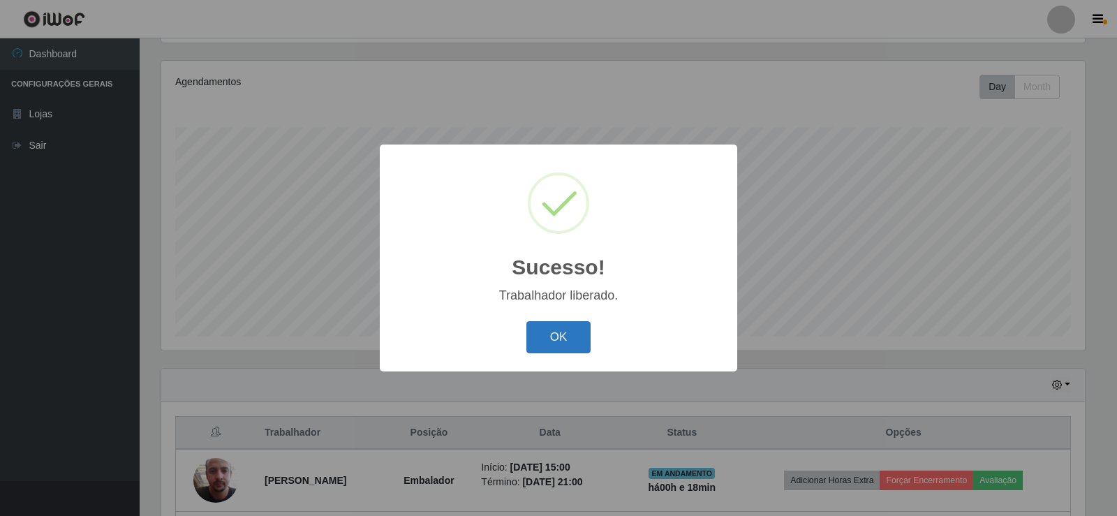
click at [550, 338] on button "OK" at bounding box center [558, 337] width 65 height 33
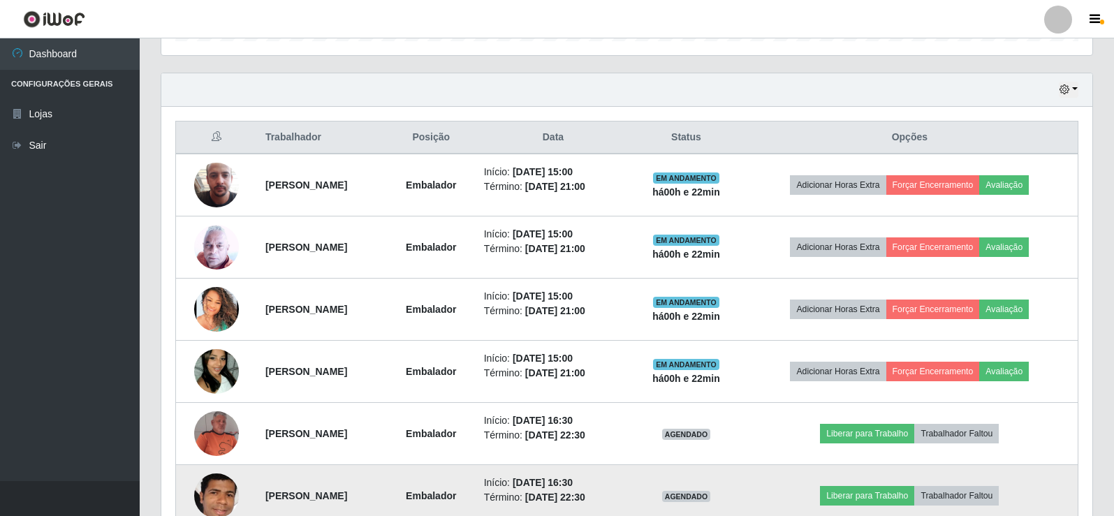
scroll to position [598, 0]
